Goal: Find specific page/section: Find specific page/section

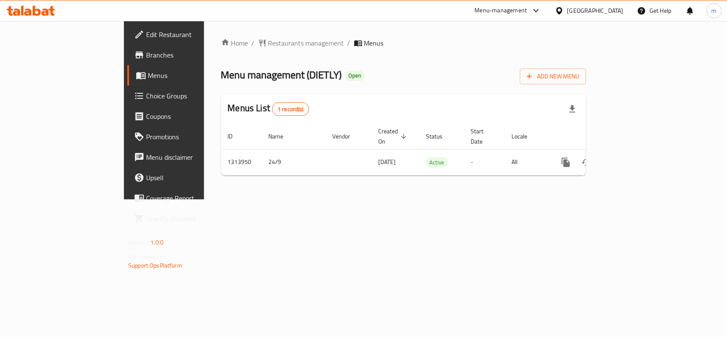
click at [612, 11] on div "[GEOGRAPHIC_DATA]" at bounding box center [595, 10] width 56 height 9
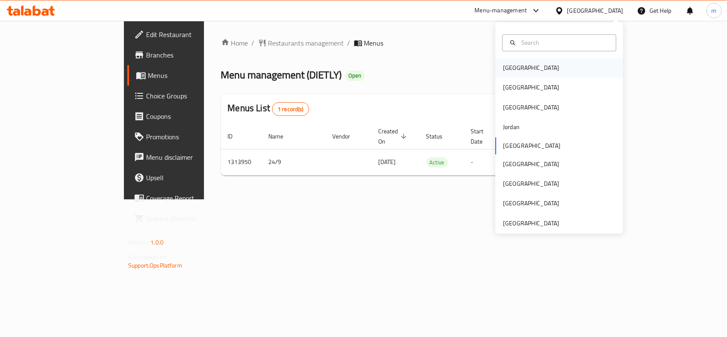
click at [505, 63] on div "[GEOGRAPHIC_DATA]" at bounding box center [531, 67] width 56 height 9
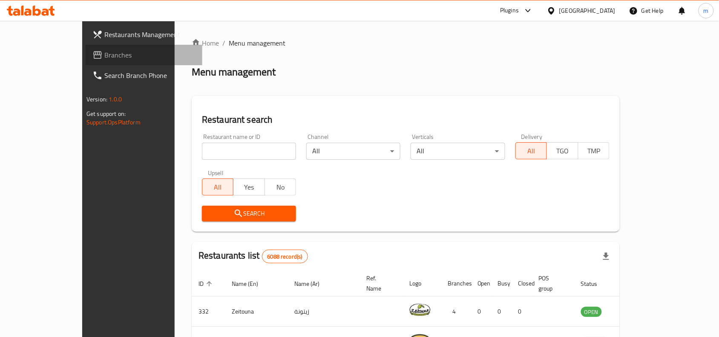
click at [104, 59] on span "Branches" at bounding box center [149, 55] width 91 height 10
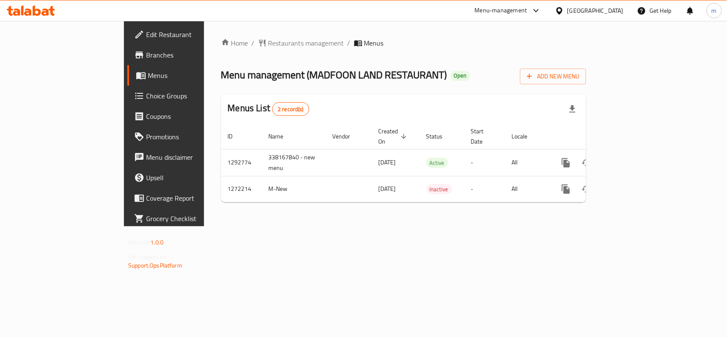
click at [609, 11] on div "[GEOGRAPHIC_DATA]" at bounding box center [595, 10] width 56 height 9
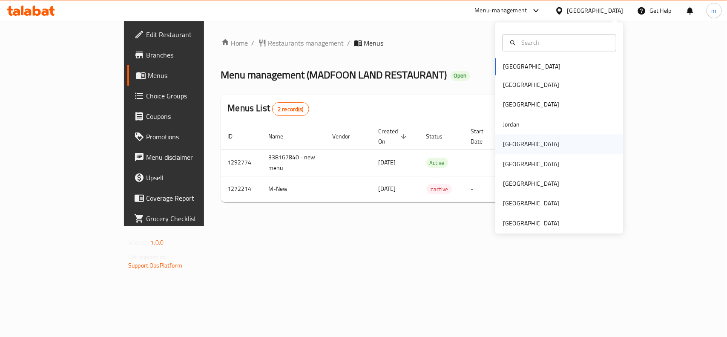
click at [505, 146] on div "[GEOGRAPHIC_DATA]" at bounding box center [531, 144] width 56 height 9
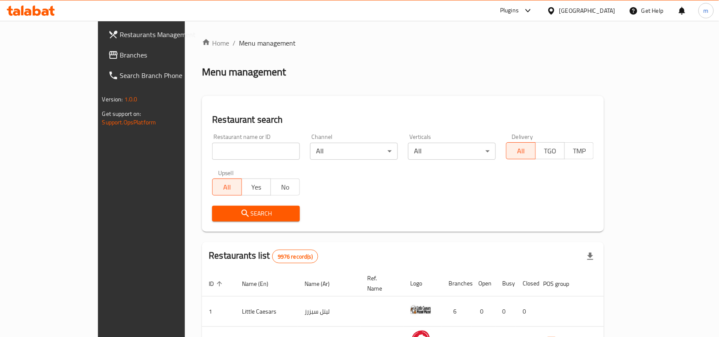
click at [120, 57] on span "Branches" at bounding box center [165, 55] width 91 height 10
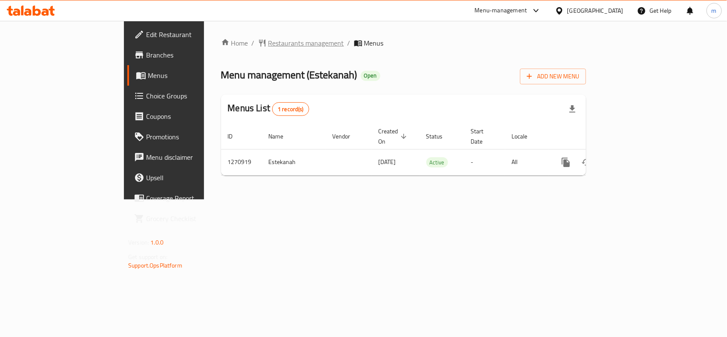
click at [268, 43] on span "Restaurants management" at bounding box center [306, 43] width 76 height 10
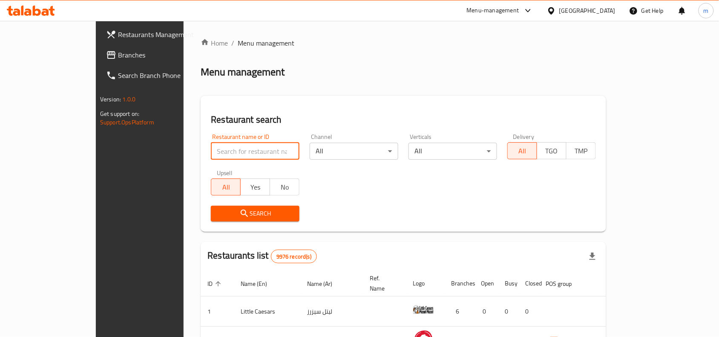
click at [211, 151] on input "search" at bounding box center [255, 151] width 89 height 17
paste input "689448"
type input "689448"
click button "Search" at bounding box center [255, 214] width 89 height 16
